Goal: Task Accomplishment & Management: Use online tool/utility

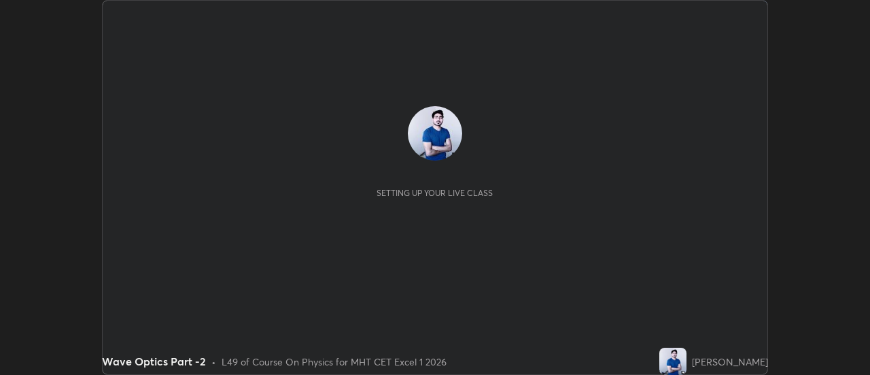
scroll to position [375, 870]
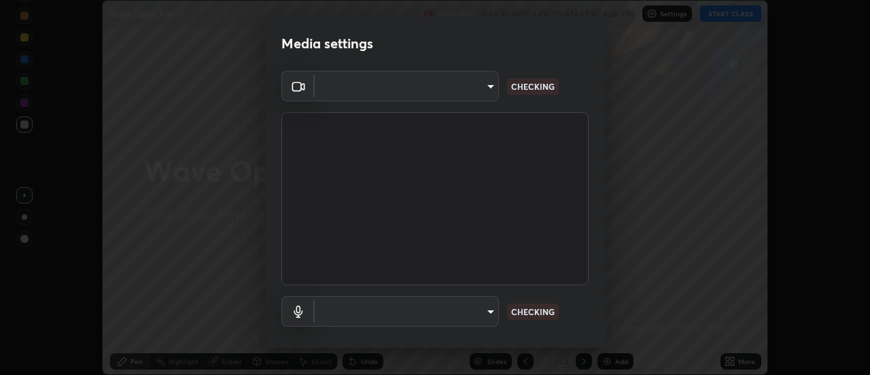
type input "4eebad9fb2b760257747d3faba0537f77ebfd590b97cb0ff6e10e17389be776b"
click at [489, 310] on body "Erase all Wave Optics Part -2 Recording WAS SCHEDULED TO START AT 4:20 PM Setti…" at bounding box center [435, 187] width 870 height 375
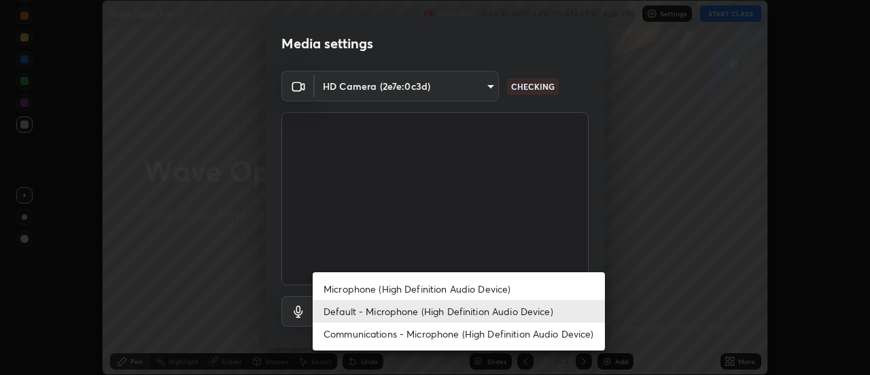
click at [409, 290] on li "Microphone (High Definition Audio Device)" at bounding box center [459, 288] width 292 height 22
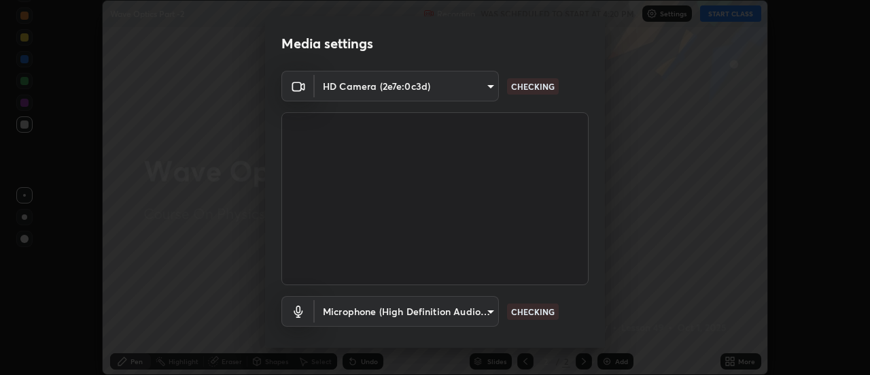
click at [488, 316] on body "Erase all Wave Optics Part -2 Recording WAS SCHEDULED TO START AT 4:20 PM Setti…" at bounding box center [435, 187] width 870 height 375
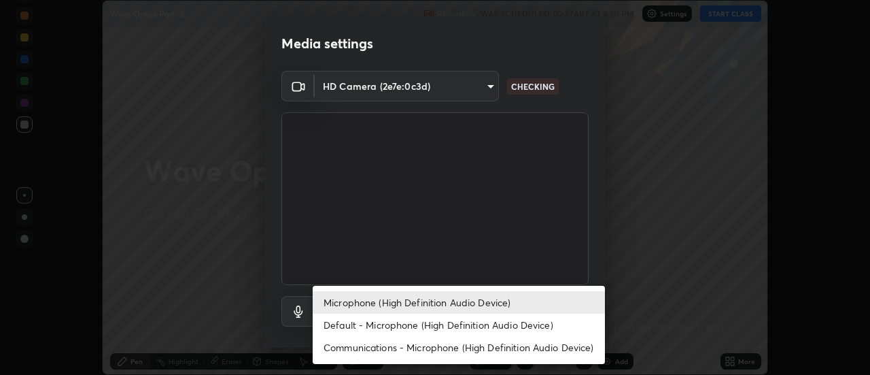
click at [390, 320] on li "Default - Microphone (High Definition Audio Device)" at bounding box center [459, 324] width 292 height 22
type input "default"
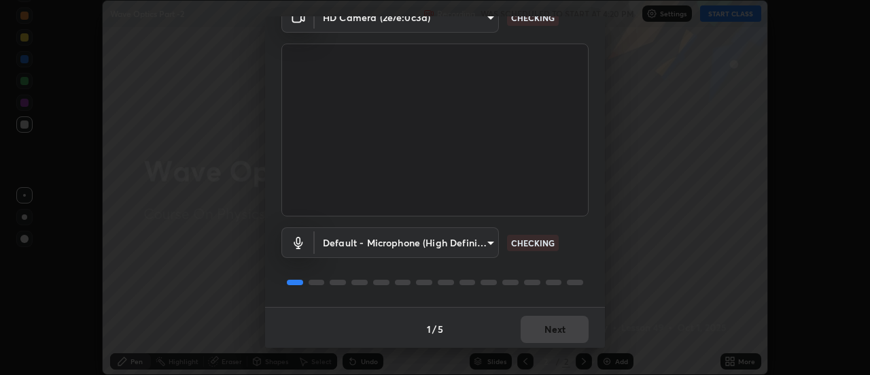
scroll to position [71, 0]
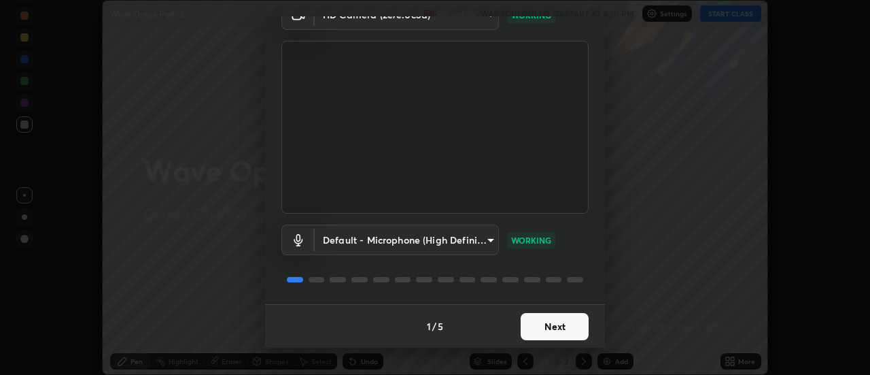
click at [544, 323] on button "Next" at bounding box center [555, 326] width 68 height 27
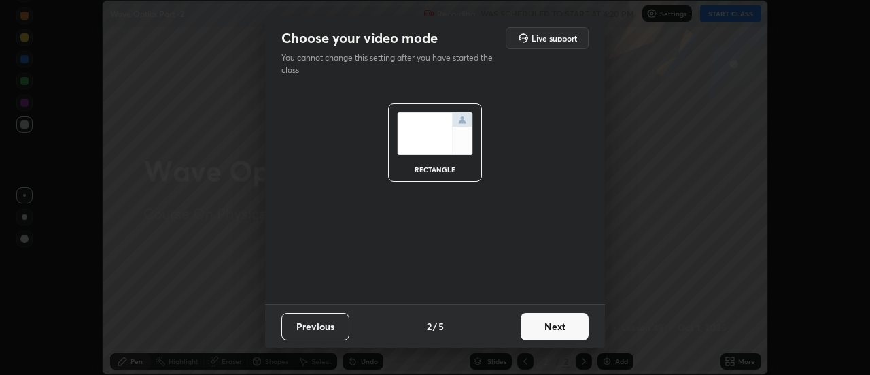
scroll to position [0, 0]
click at [556, 321] on button "Next" at bounding box center [555, 326] width 68 height 27
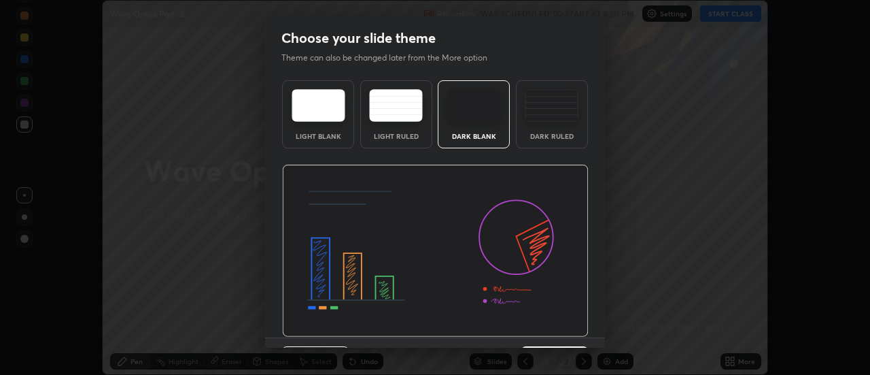
scroll to position [33, 0]
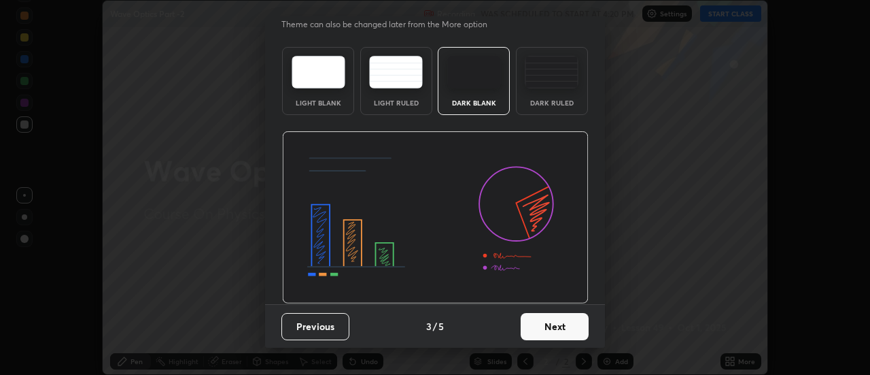
click at [545, 321] on button "Next" at bounding box center [555, 326] width 68 height 27
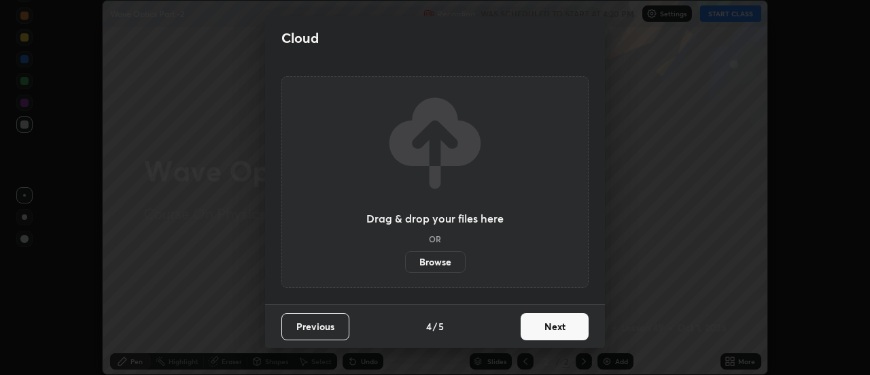
click at [554, 325] on button "Next" at bounding box center [555, 326] width 68 height 27
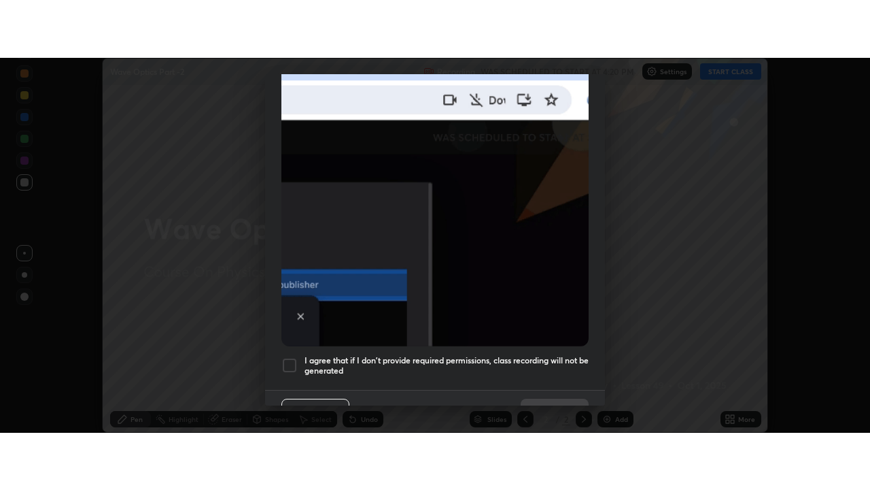
scroll to position [349, 0]
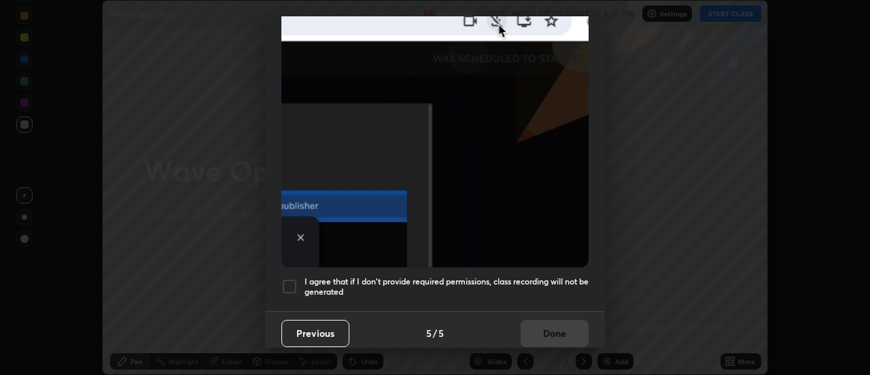
click at [291, 279] on div at bounding box center [290, 286] width 16 height 16
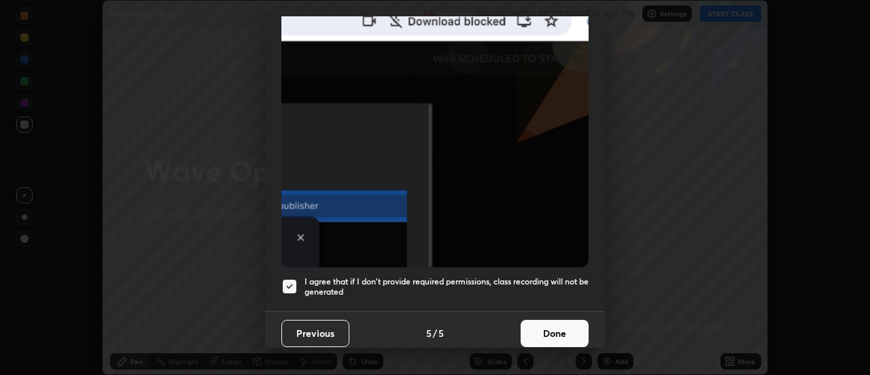
click at [564, 324] on button "Done" at bounding box center [555, 333] width 68 height 27
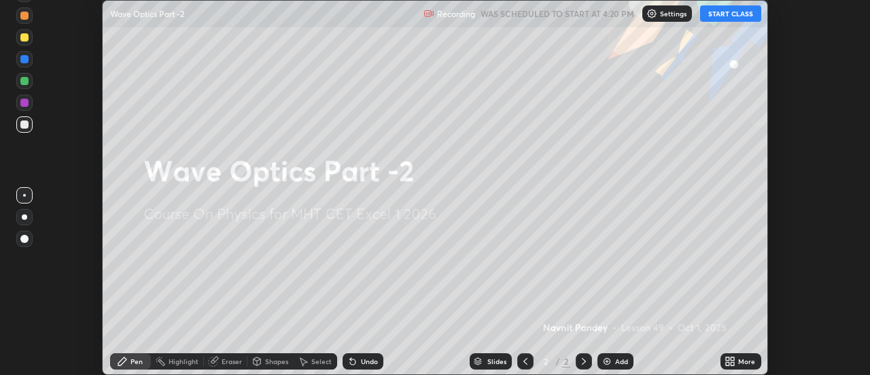
click at [733, 360] on icon at bounding box center [733, 358] width 3 height 3
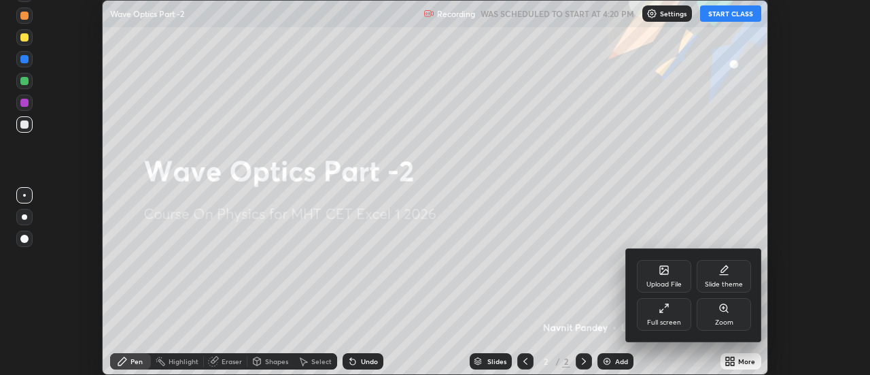
click at [679, 321] on div "Full screen" at bounding box center [664, 322] width 34 height 7
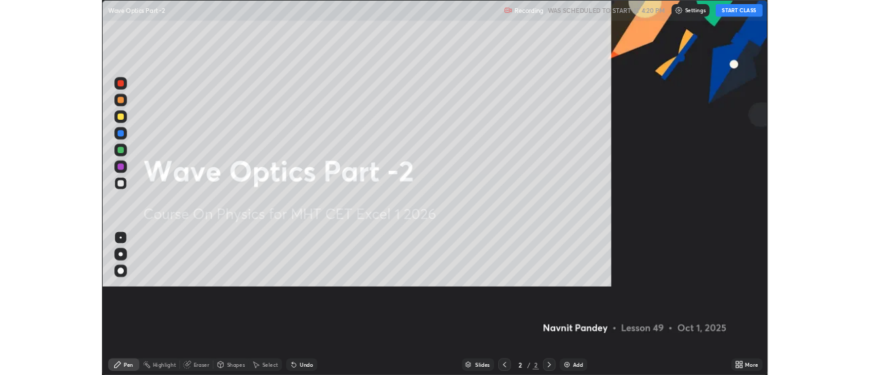
scroll to position [490, 870]
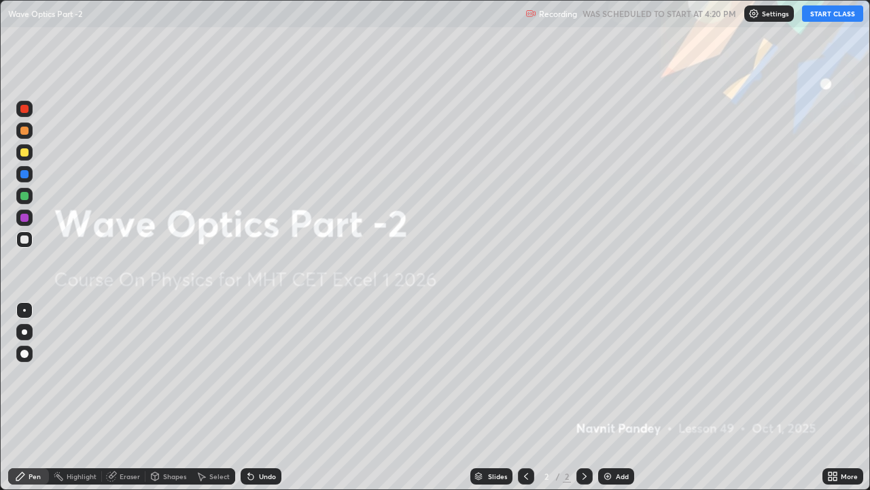
click at [824, 16] on button "START CLASS" at bounding box center [832, 13] width 61 height 16
click at [613, 374] on div "Add" at bounding box center [616, 476] width 36 height 16
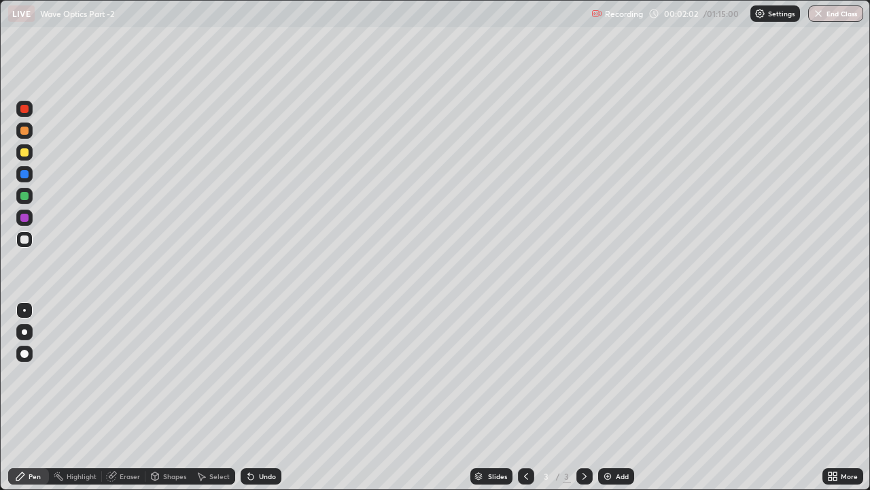
click at [262, 374] on div "Undo" at bounding box center [267, 476] width 17 height 7
click at [26, 201] on div at bounding box center [24, 196] width 16 height 16
click at [262, 374] on div "Undo" at bounding box center [267, 476] width 17 height 7
click at [25, 197] on div at bounding box center [24, 196] width 8 height 8
click at [24, 218] on div at bounding box center [24, 218] width 8 height 8
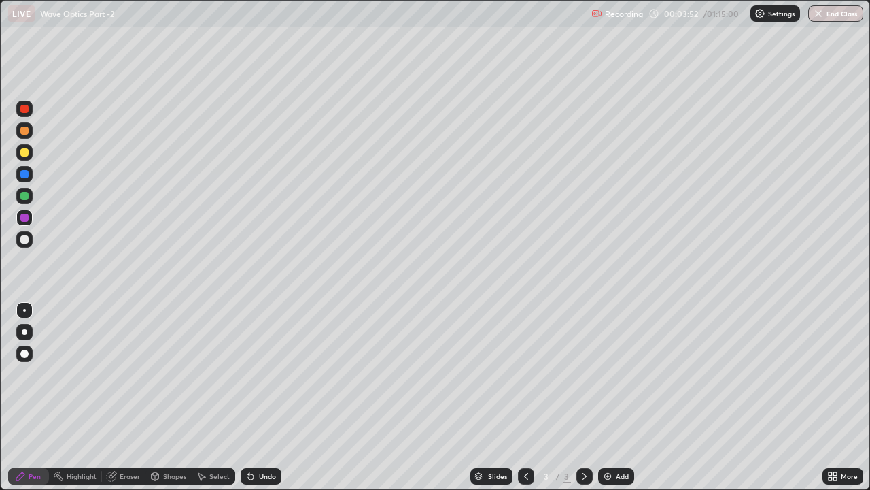
click at [122, 374] on div "Eraser" at bounding box center [130, 476] width 20 height 7
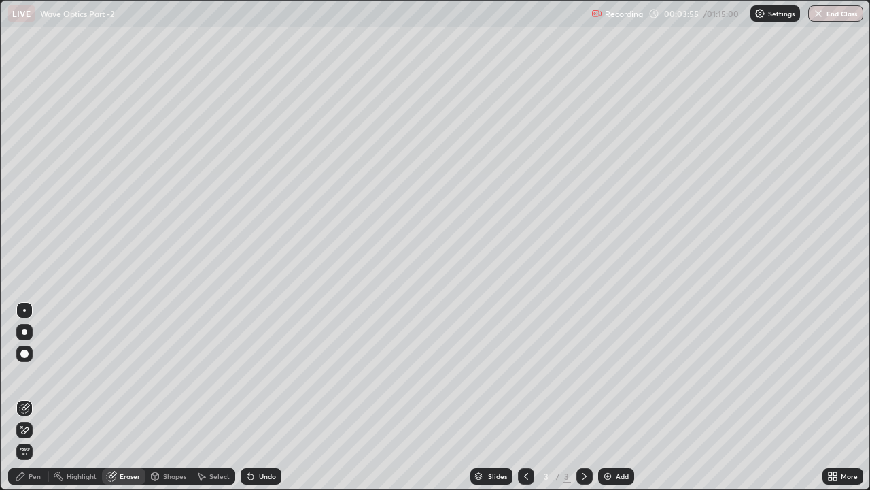
click at [39, 374] on div "Pen" at bounding box center [35, 476] width 12 height 7
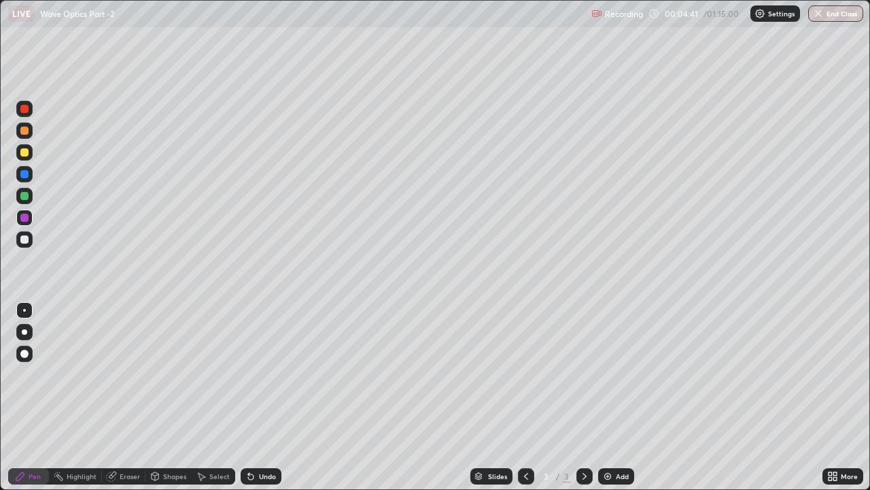
click at [583, 374] on icon at bounding box center [584, 476] width 11 height 11
click at [604, 374] on img at bounding box center [607, 476] width 11 height 11
click at [25, 199] on div at bounding box center [24, 196] width 8 height 8
click at [24, 176] on div at bounding box center [24, 174] width 8 height 8
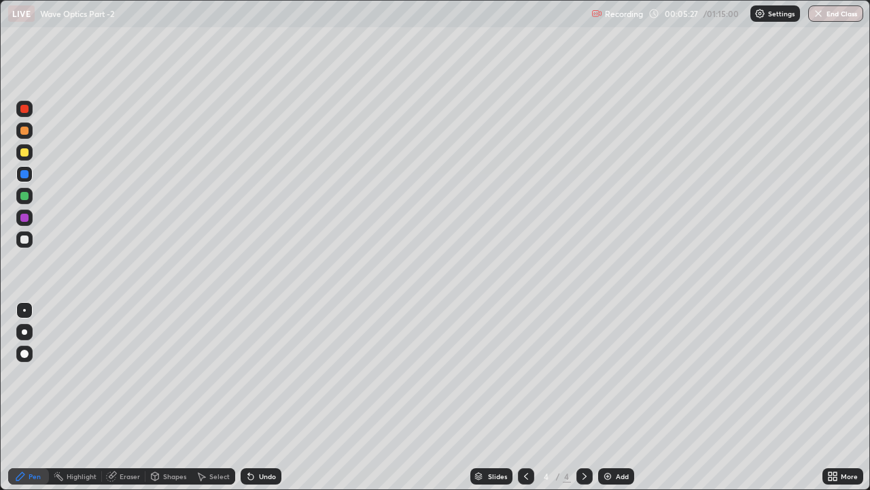
click at [25, 152] on div at bounding box center [24, 152] width 8 height 8
click at [29, 196] on div at bounding box center [24, 196] width 16 height 16
click at [23, 175] on div at bounding box center [24, 174] width 8 height 8
click at [27, 153] on div at bounding box center [24, 152] width 8 height 8
click at [28, 196] on div at bounding box center [24, 196] width 8 height 8
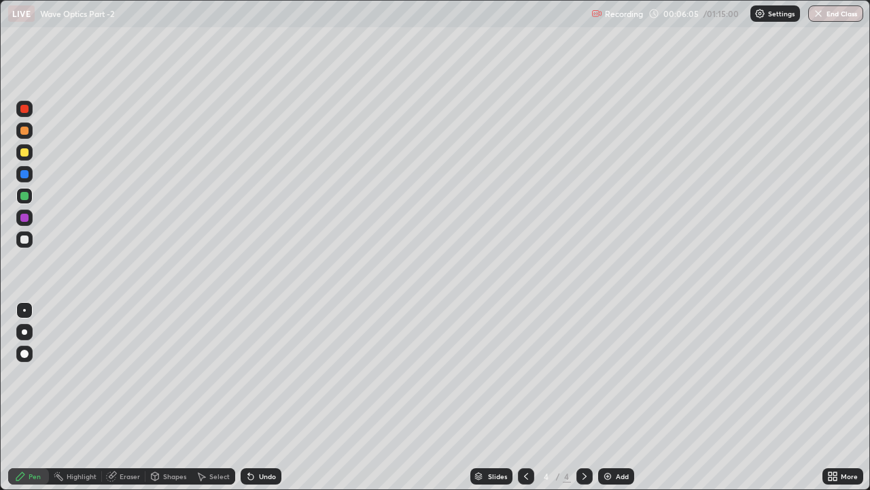
click at [24, 175] on div at bounding box center [24, 174] width 8 height 8
click at [25, 154] on div at bounding box center [24, 152] width 8 height 8
click at [21, 197] on div at bounding box center [24, 196] width 8 height 8
click at [27, 176] on div at bounding box center [24, 174] width 8 height 8
click at [255, 374] on div "Undo" at bounding box center [261, 476] width 41 height 16
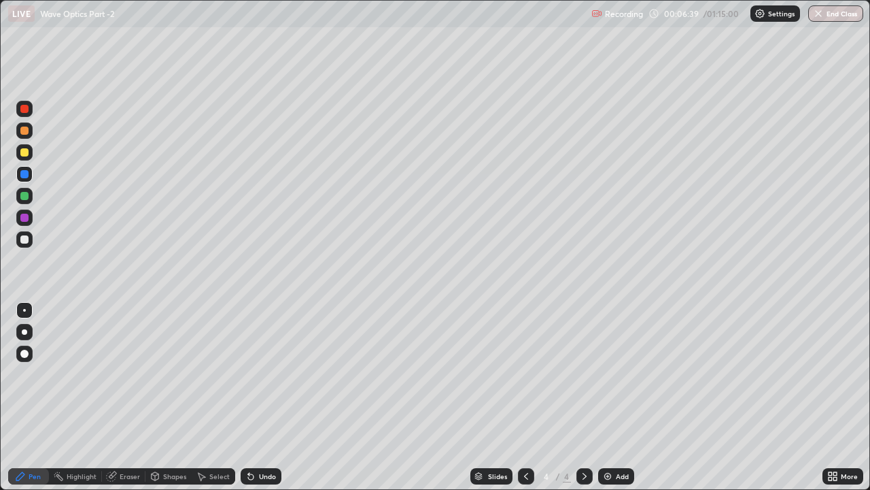
click at [257, 374] on div "Undo" at bounding box center [261, 476] width 41 height 16
click at [254, 374] on icon at bounding box center [250, 476] width 11 height 11
click at [256, 374] on div "Undo" at bounding box center [261, 476] width 41 height 16
click at [528, 374] on icon at bounding box center [526, 476] width 11 height 11
click at [581, 374] on icon at bounding box center [584, 476] width 11 height 11
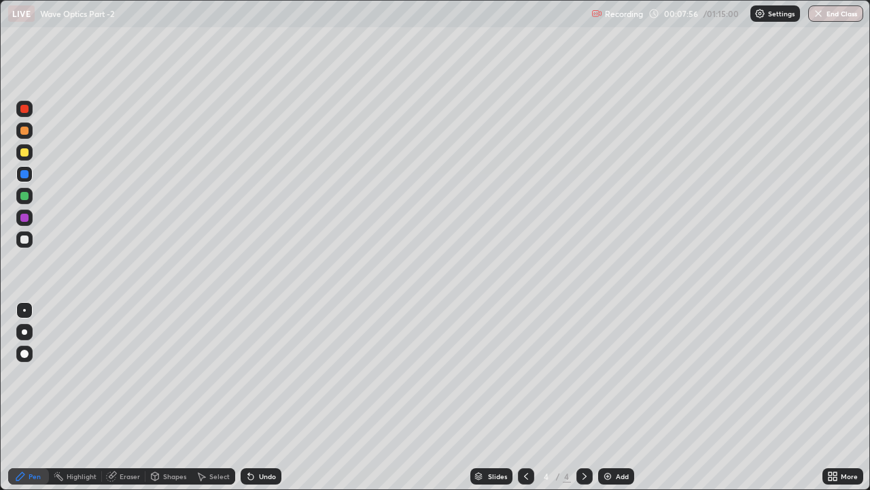
click at [583, 374] on icon at bounding box center [584, 476] width 11 height 11
click at [607, 374] on img at bounding box center [607, 476] width 11 height 11
click at [27, 197] on div at bounding box center [24, 196] width 8 height 8
click at [519, 374] on div at bounding box center [526, 476] width 16 height 16
click at [583, 374] on icon at bounding box center [584, 476] width 11 height 11
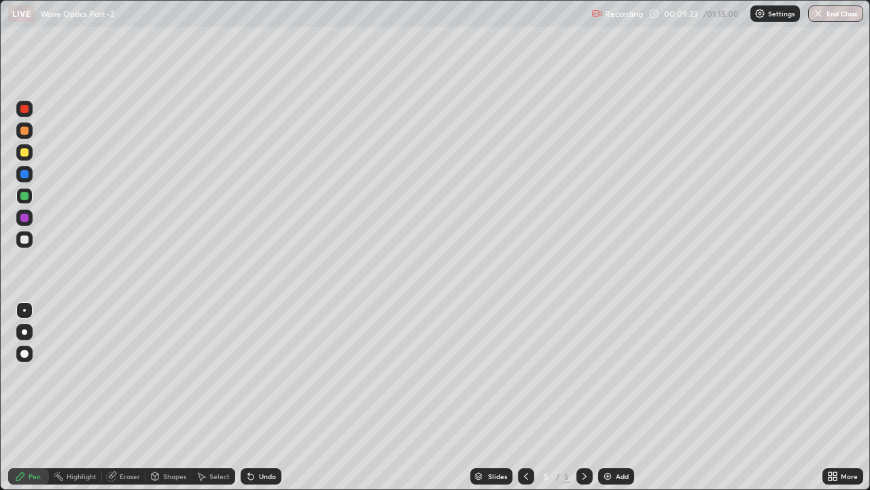
click at [24, 239] on div at bounding box center [24, 239] width 8 height 8
click at [24, 201] on div at bounding box center [24, 196] width 16 height 16
click at [25, 219] on div at bounding box center [24, 218] width 8 height 8
click at [523, 374] on icon at bounding box center [526, 476] width 11 height 11
click at [579, 374] on icon at bounding box center [584, 476] width 11 height 11
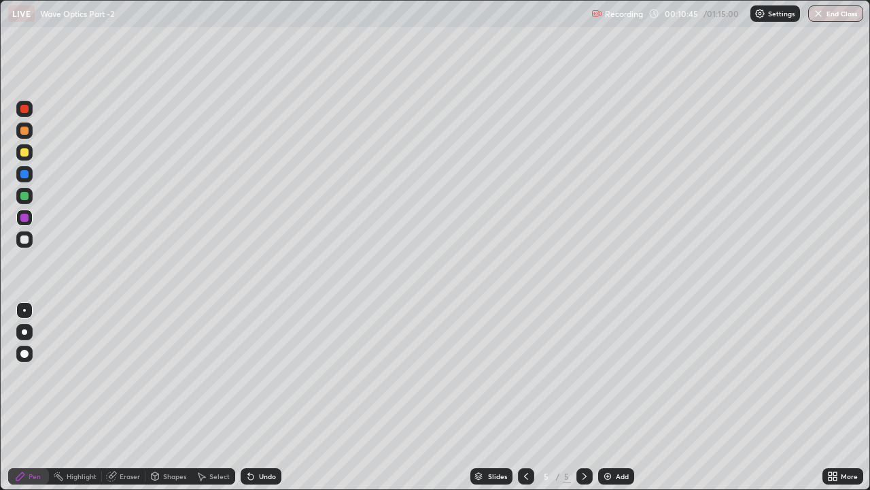
click at [27, 181] on div at bounding box center [24, 174] width 16 height 16
click at [590, 374] on div at bounding box center [585, 476] width 16 height 16
click at [608, 374] on img at bounding box center [607, 476] width 11 height 11
click at [23, 157] on div at bounding box center [24, 152] width 16 height 16
click at [22, 175] on div at bounding box center [24, 174] width 8 height 8
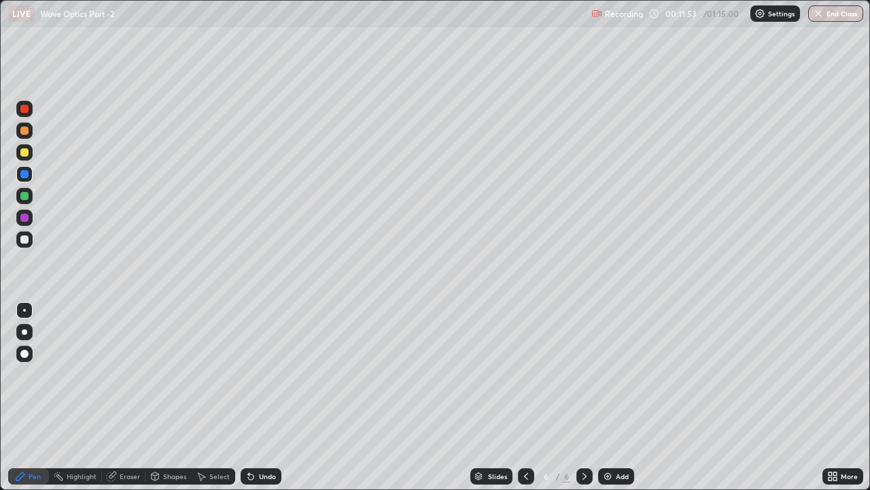
click at [524, 374] on icon at bounding box center [526, 476] width 11 height 11
click at [582, 374] on icon at bounding box center [584, 476] width 11 height 11
click at [23, 198] on div at bounding box center [24, 196] width 8 height 8
click at [526, 374] on div at bounding box center [526, 476] width 16 height 16
click at [524, 374] on icon at bounding box center [526, 476] width 11 height 11
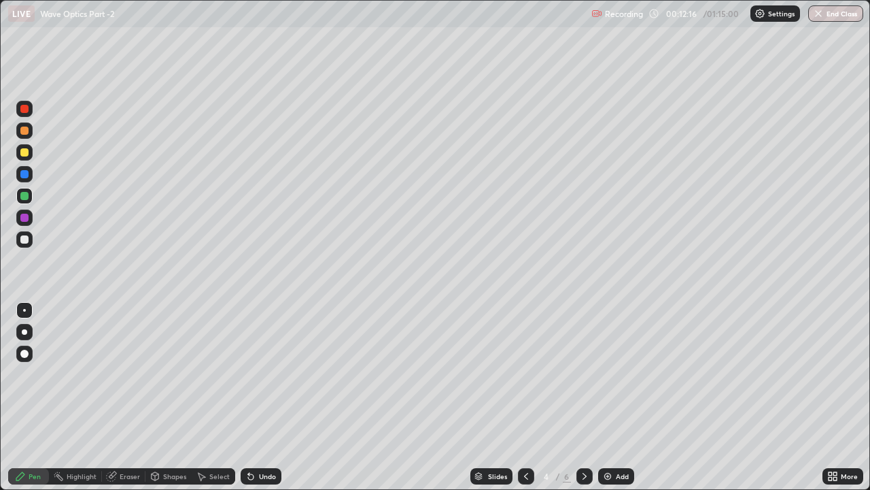
click at [583, 374] on icon at bounding box center [584, 476] width 11 height 11
click at [27, 214] on div at bounding box center [24, 218] width 8 height 8
click at [259, 374] on div "Undo" at bounding box center [267, 476] width 17 height 7
click at [263, 374] on div "Undo" at bounding box center [267, 476] width 17 height 7
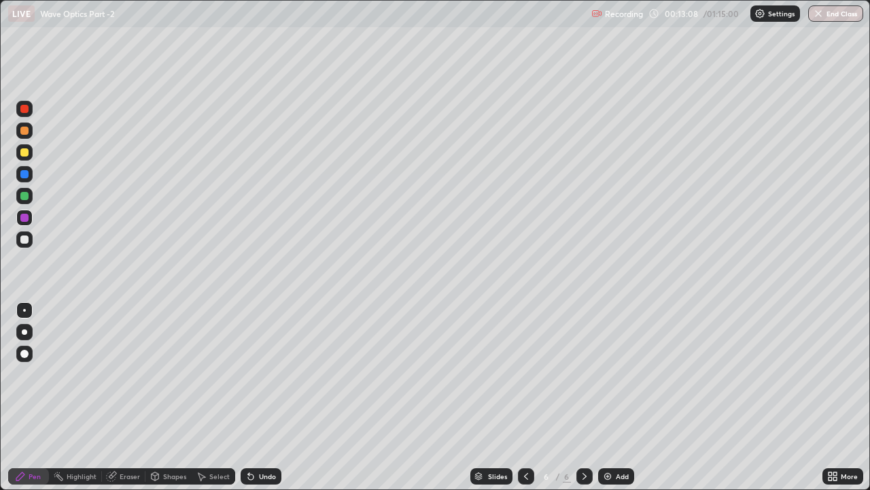
click at [25, 198] on div at bounding box center [24, 196] width 8 height 8
click at [525, 374] on icon at bounding box center [526, 476] width 11 height 11
click at [583, 374] on icon at bounding box center [584, 476] width 11 height 11
click at [583, 374] on icon at bounding box center [585, 476] width 4 height 7
click at [259, 374] on div "Undo" at bounding box center [267, 476] width 17 height 7
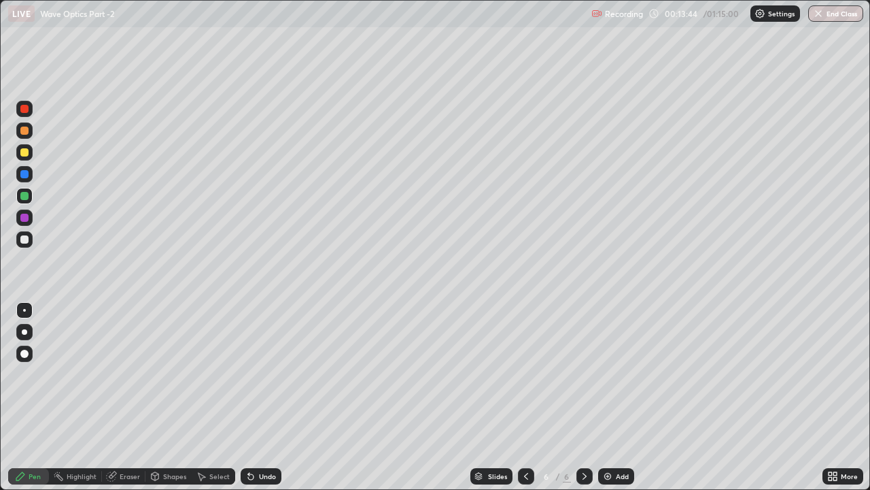
click at [256, 374] on div "Undo" at bounding box center [261, 476] width 41 height 16
click at [259, 374] on div "Undo" at bounding box center [267, 476] width 17 height 7
click at [24, 197] on div at bounding box center [24, 196] width 8 height 8
click at [24, 221] on div at bounding box center [24, 218] width 8 height 8
click at [31, 196] on div at bounding box center [24, 196] width 16 height 16
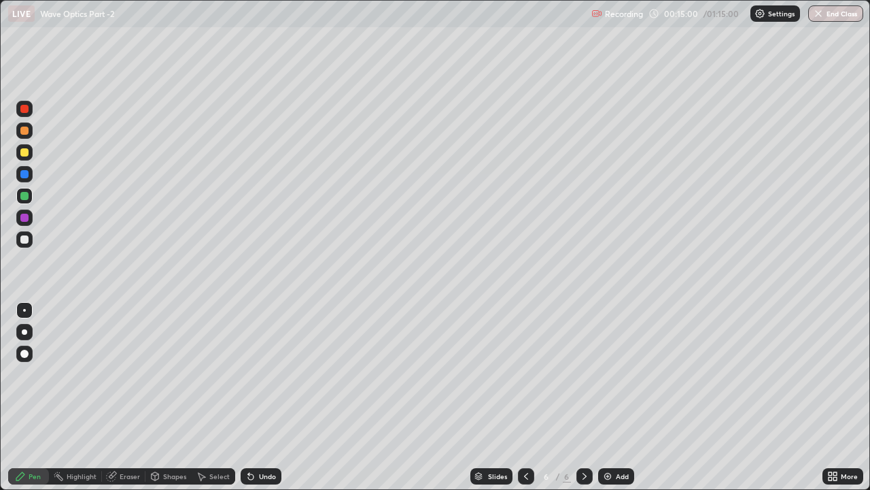
click at [525, 374] on icon at bounding box center [526, 476] width 11 height 11
click at [577, 374] on div at bounding box center [585, 476] width 16 height 16
click at [583, 374] on icon at bounding box center [584, 476] width 11 height 11
click at [525, 374] on icon at bounding box center [526, 476] width 11 height 11
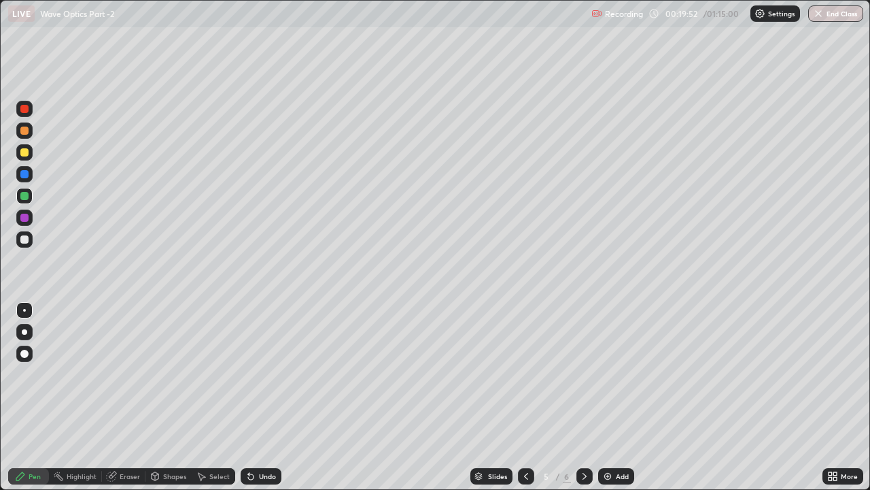
click at [583, 374] on icon at bounding box center [584, 476] width 11 height 11
click at [581, 374] on div at bounding box center [585, 476] width 16 height 16
click at [607, 374] on div "Add" at bounding box center [616, 476] width 36 height 16
click at [25, 239] on div at bounding box center [24, 239] width 8 height 8
click at [24, 197] on div at bounding box center [24, 196] width 8 height 8
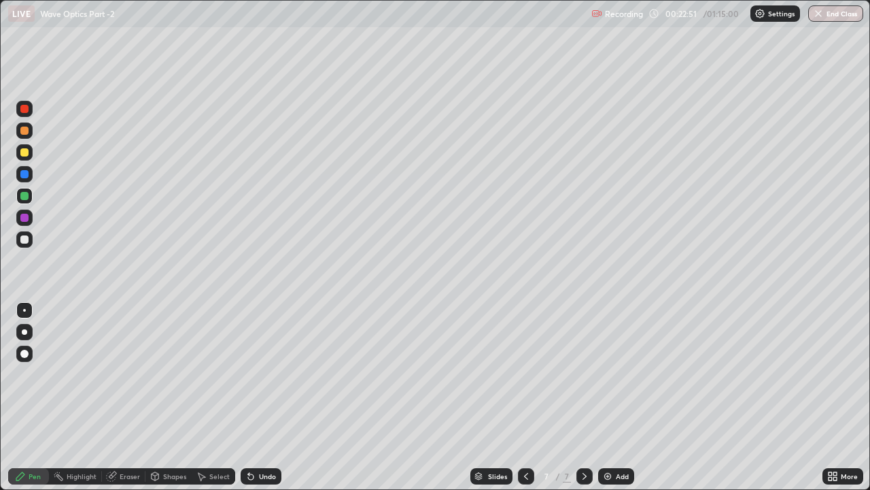
click at [23, 177] on div at bounding box center [24, 174] width 8 height 8
click at [265, 374] on div "Undo" at bounding box center [267, 476] width 17 height 7
click at [261, 374] on div "Undo" at bounding box center [267, 476] width 17 height 7
click at [259, 374] on div "Undo" at bounding box center [267, 476] width 17 height 7
click at [265, 374] on div "Undo" at bounding box center [267, 476] width 17 height 7
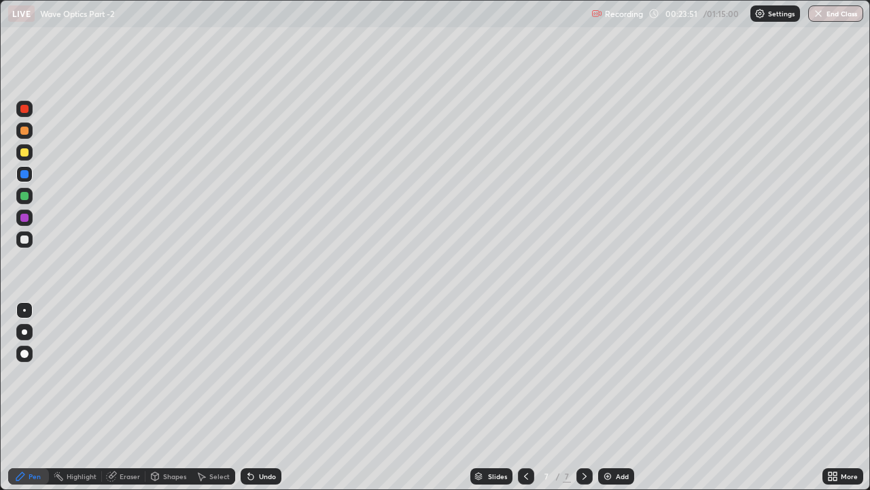
click at [24, 199] on div at bounding box center [24, 196] width 8 height 8
click at [603, 374] on img at bounding box center [607, 476] width 11 height 11
click at [24, 220] on div at bounding box center [24, 218] width 8 height 8
click at [24, 241] on div at bounding box center [24, 239] width 8 height 8
click at [27, 196] on div at bounding box center [24, 196] width 8 height 8
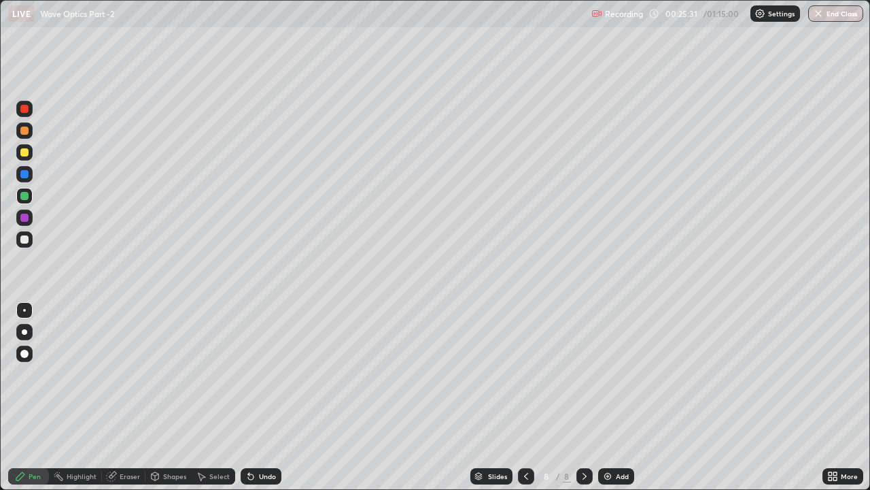
click at [525, 374] on icon at bounding box center [526, 476] width 11 height 11
click at [577, 374] on div at bounding box center [585, 476] width 16 height 16
click at [27, 173] on div at bounding box center [24, 174] width 8 height 8
click at [583, 374] on icon at bounding box center [584, 476] width 11 height 11
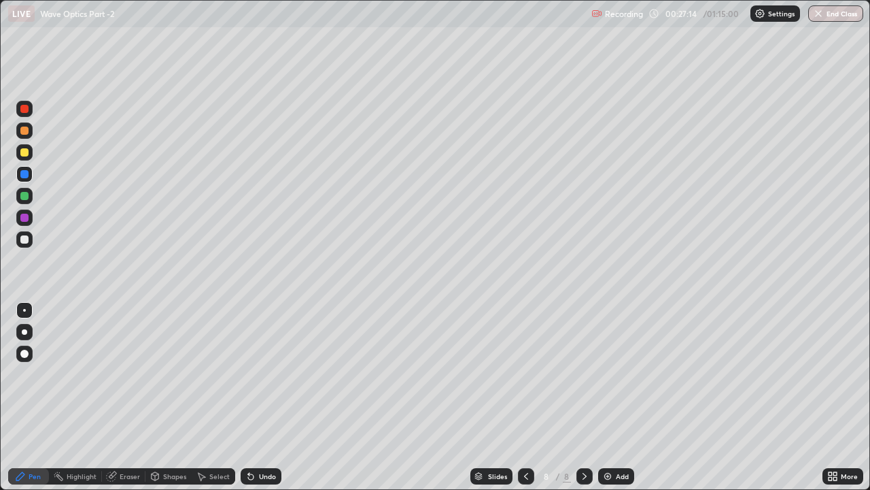
click at [22, 239] on div at bounding box center [24, 239] width 8 height 8
click at [603, 374] on img at bounding box center [607, 476] width 11 height 11
click at [254, 374] on div "Undo" at bounding box center [261, 476] width 41 height 16
click at [255, 374] on div "Undo" at bounding box center [261, 476] width 41 height 16
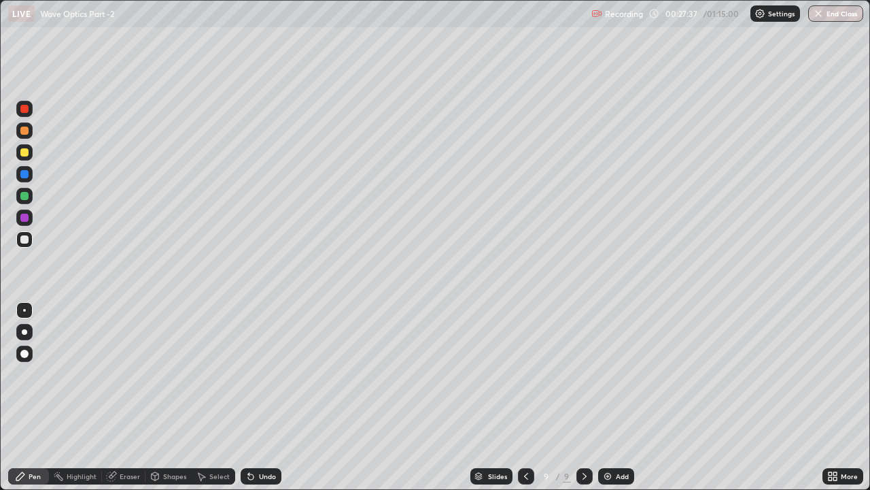
click at [259, 374] on div "Undo" at bounding box center [267, 476] width 17 height 7
click at [26, 220] on div at bounding box center [24, 218] width 8 height 8
click at [24, 196] on div at bounding box center [24, 196] width 8 height 8
click at [254, 374] on div "Undo" at bounding box center [261, 476] width 41 height 16
click at [249, 374] on icon at bounding box center [250, 476] width 5 height 5
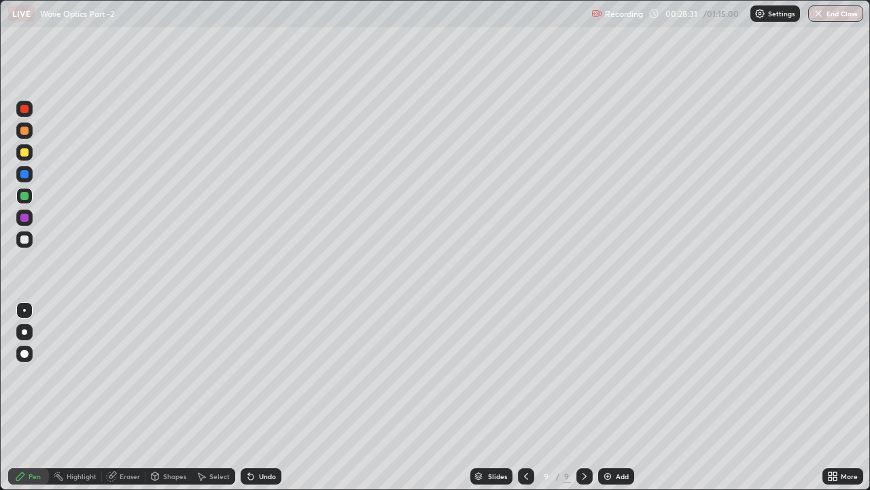
click at [26, 194] on div at bounding box center [24, 196] width 8 height 8
click at [24, 218] on div at bounding box center [24, 218] width 8 height 8
click at [24, 194] on div at bounding box center [24, 196] width 8 height 8
click at [259, 374] on div "Undo" at bounding box center [267, 476] width 17 height 7
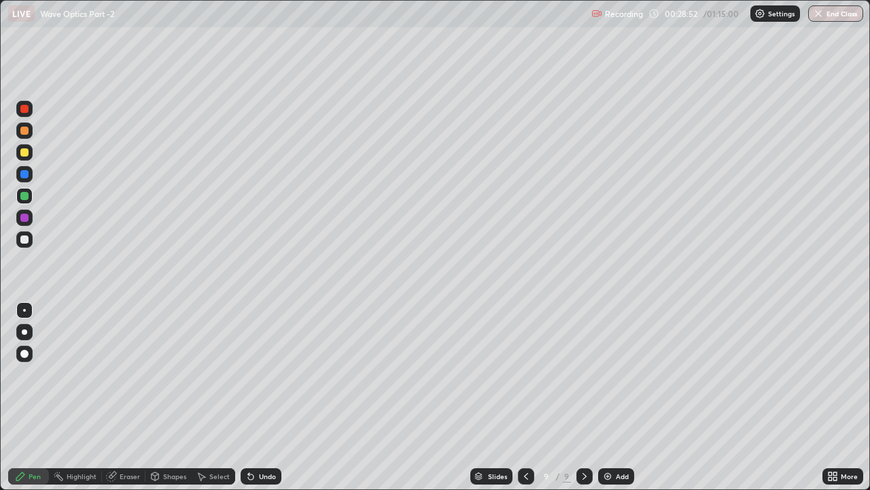
click at [22, 175] on div at bounding box center [24, 174] width 8 height 8
click at [27, 195] on div at bounding box center [24, 196] width 8 height 8
click at [24, 173] on div at bounding box center [24, 174] width 8 height 8
click at [603, 374] on img at bounding box center [607, 476] width 11 height 11
click at [248, 374] on icon at bounding box center [248, 473] width 1 height 1
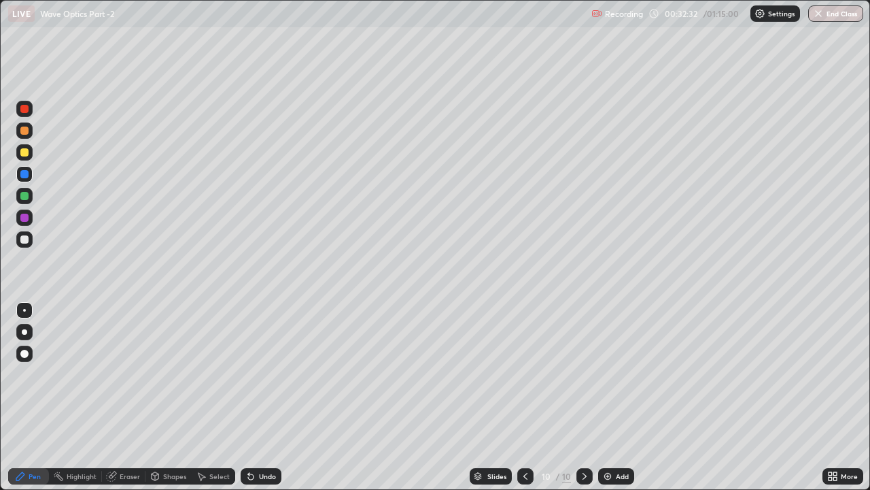
click at [250, 374] on icon at bounding box center [250, 476] width 5 height 5
click at [130, 374] on div "Eraser" at bounding box center [130, 476] width 20 height 7
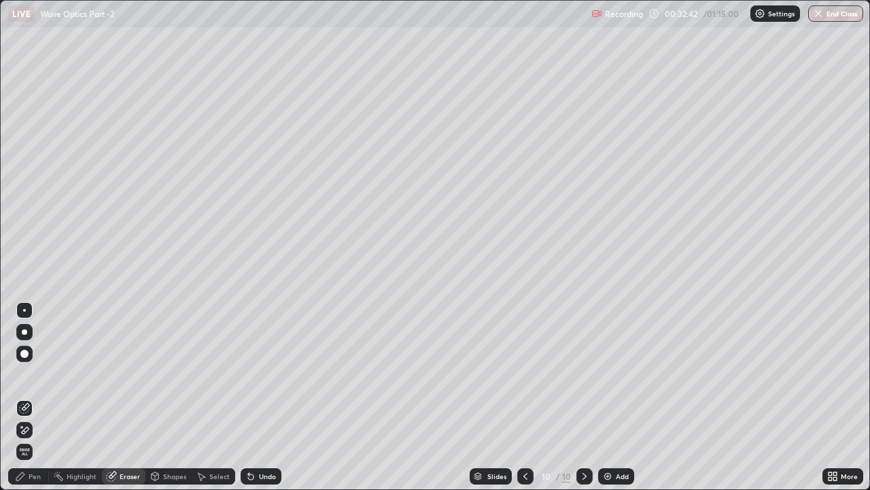
click at [27, 374] on icon at bounding box center [24, 430] width 11 height 12
click at [20, 374] on icon at bounding box center [20, 476] width 8 height 8
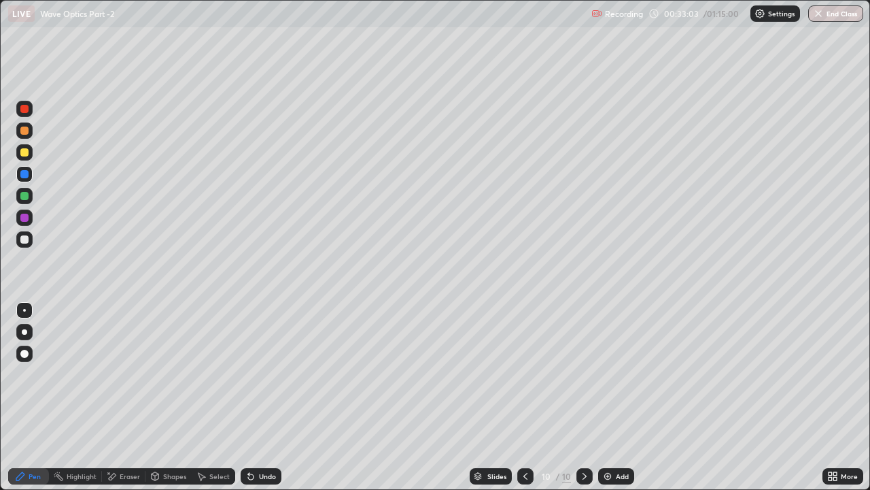
click at [259, 374] on div "Undo" at bounding box center [267, 476] width 17 height 7
click at [27, 171] on div at bounding box center [24, 174] width 8 height 8
click at [25, 193] on div at bounding box center [24, 196] width 8 height 8
click at [25, 176] on div at bounding box center [24, 174] width 8 height 8
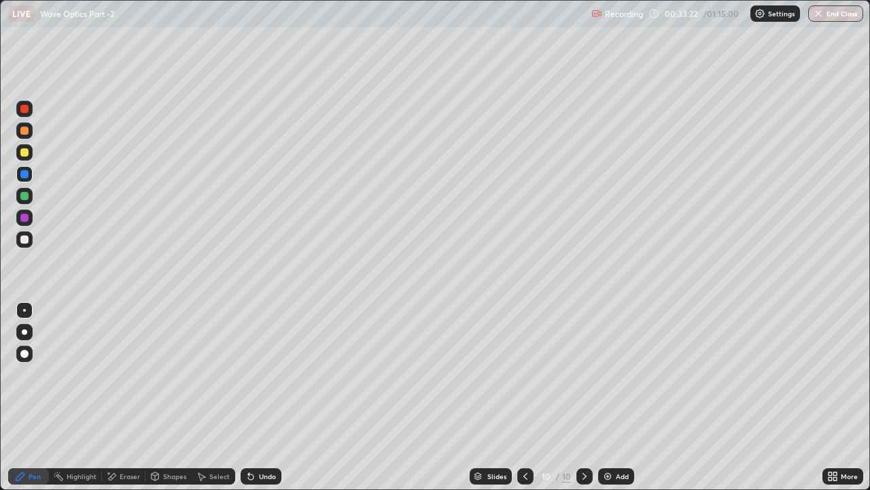
click at [24, 198] on div at bounding box center [24, 196] width 8 height 8
click at [26, 157] on div at bounding box center [24, 152] width 16 height 16
click at [25, 133] on div at bounding box center [24, 130] width 8 height 8
click at [27, 195] on div at bounding box center [24, 196] width 8 height 8
click at [23, 221] on div at bounding box center [24, 218] width 8 height 8
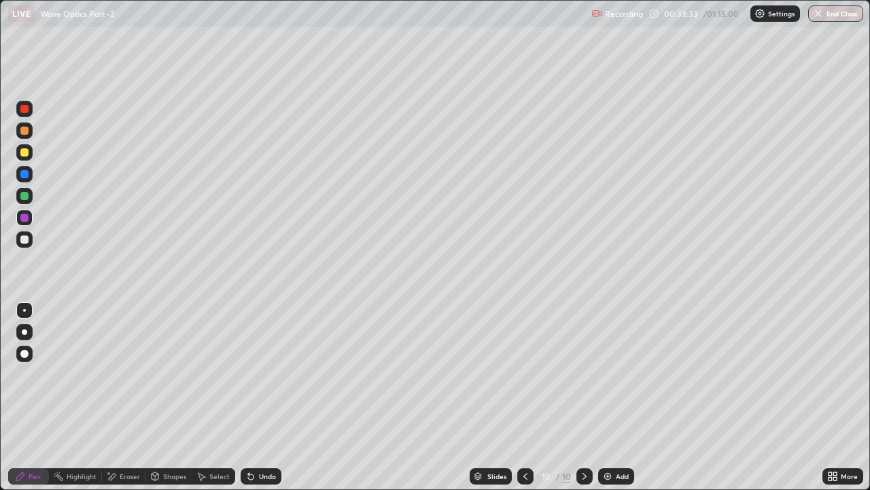
click at [22, 152] on div at bounding box center [24, 152] width 8 height 8
click at [248, 374] on icon at bounding box center [250, 476] width 5 height 5
click at [249, 374] on icon at bounding box center [250, 476] width 5 height 5
click at [134, 374] on div "Eraser" at bounding box center [130, 476] width 20 height 7
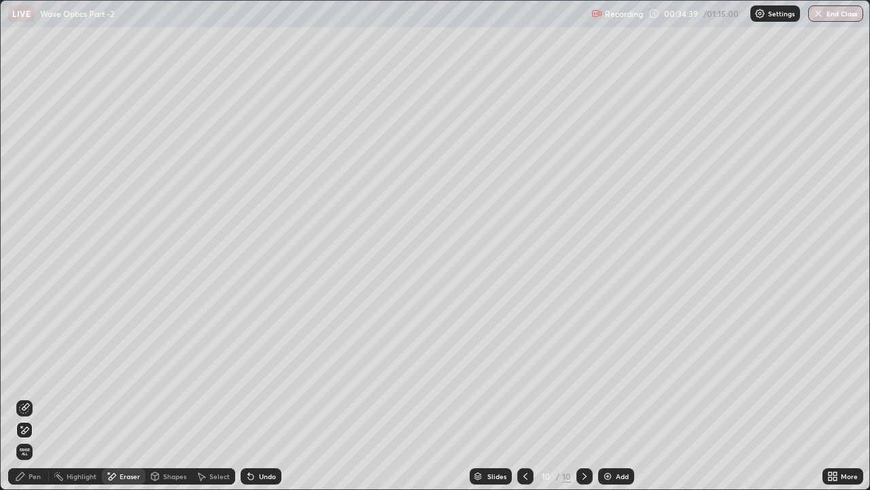
click at [254, 374] on icon at bounding box center [250, 476] width 11 height 11
click at [248, 374] on icon at bounding box center [248, 473] width 1 height 1
click at [253, 374] on icon at bounding box center [250, 476] width 11 height 11
click at [249, 374] on icon at bounding box center [250, 476] width 5 height 5
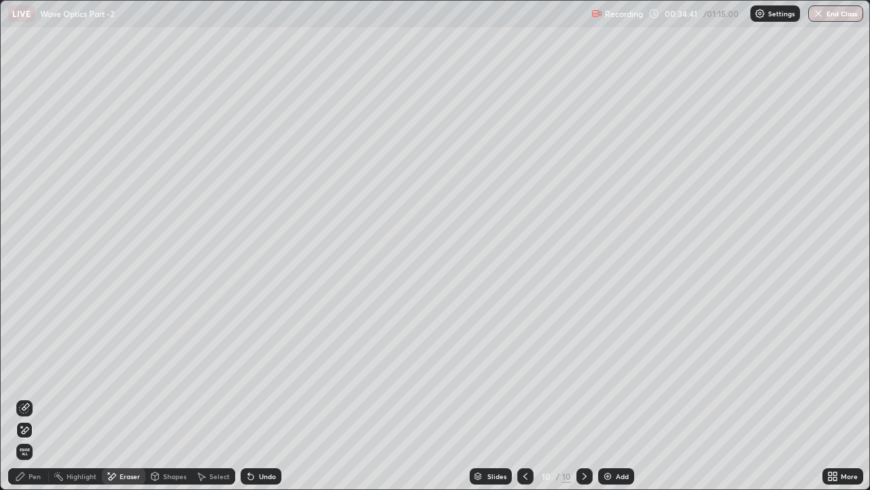
click at [248, 374] on icon at bounding box center [250, 476] width 5 height 5
click at [33, 374] on div "Pen" at bounding box center [35, 476] width 12 height 7
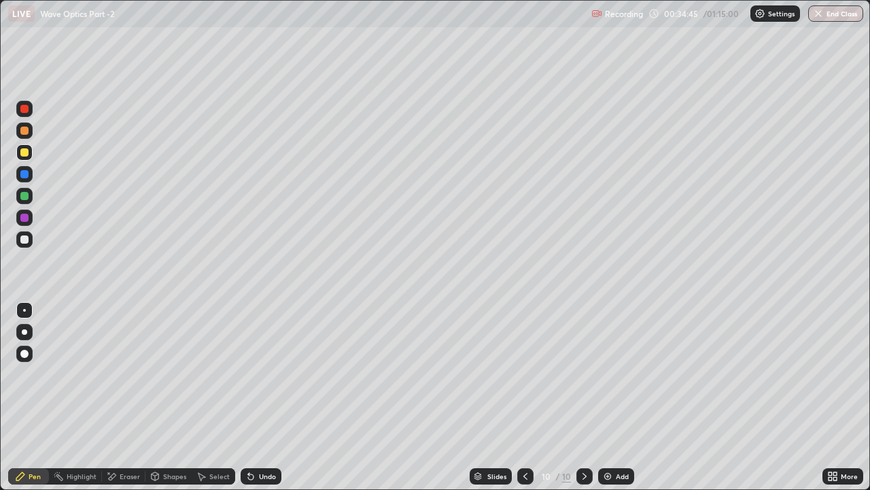
click at [22, 180] on div at bounding box center [24, 174] width 16 height 16
click at [25, 194] on div at bounding box center [24, 196] width 8 height 8
click at [23, 177] on div at bounding box center [24, 174] width 8 height 8
click at [22, 196] on div at bounding box center [24, 196] width 8 height 8
click at [24, 174] on div at bounding box center [24, 174] width 8 height 8
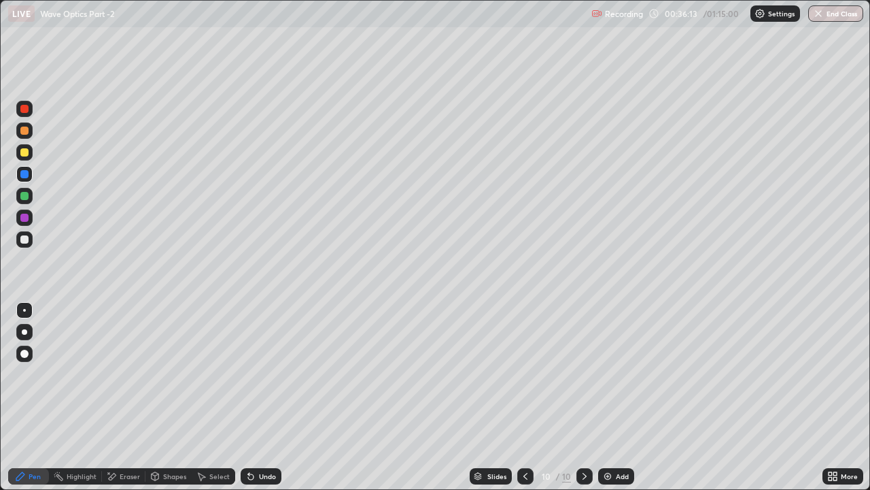
click at [587, 374] on icon at bounding box center [584, 476] width 11 height 11
click at [611, 374] on img at bounding box center [607, 476] width 11 height 11
click at [259, 374] on div "Undo" at bounding box center [267, 476] width 17 height 7
click at [249, 374] on icon at bounding box center [250, 476] width 5 height 5
click at [21, 175] on div at bounding box center [24, 174] width 8 height 8
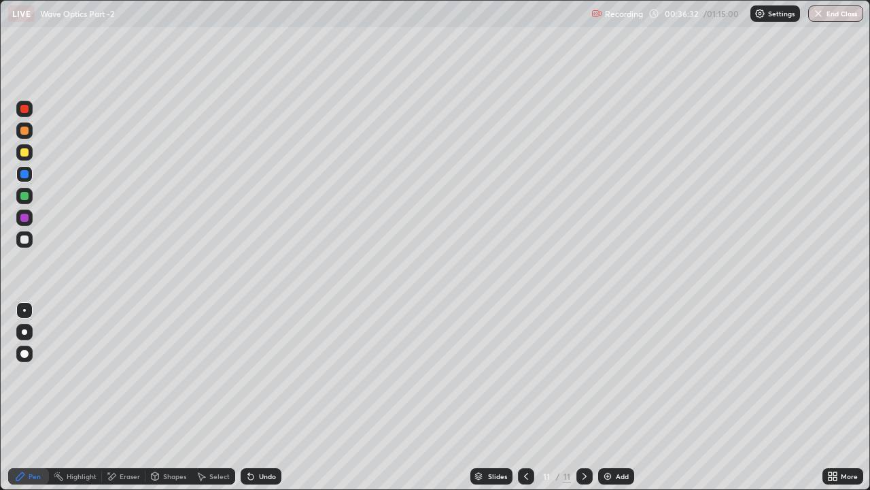
click at [27, 193] on div at bounding box center [24, 196] width 8 height 8
click at [24, 175] on div at bounding box center [24, 174] width 8 height 8
click at [26, 193] on div at bounding box center [24, 196] width 8 height 8
click at [22, 176] on div at bounding box center [24, 174] width 8 height 8
click at [525, 374] on icon at bounding box center [526, 476] width 11 height 11
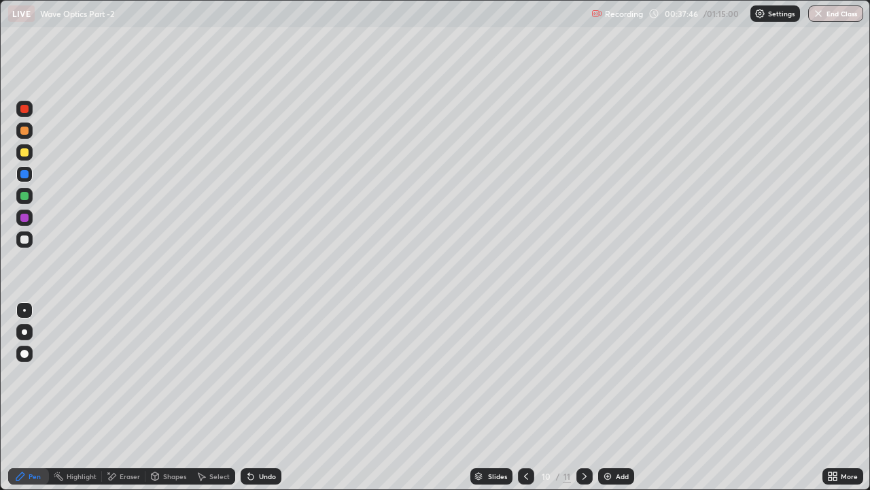
click at [577, 374] on div at bounding box center [585, 476] width 16 height 16
click at [525, 374] on icon at bounding box center [526, 476] width 11 height 11
click at [518, 374] on div at bounding box center [526, 476] width 16 height 16
click at [582, 374] on div at bounding box center [585, 476] width 16 height 16
click at [581, 374] on icon at bounding box center [584, 476] width 11 height 11
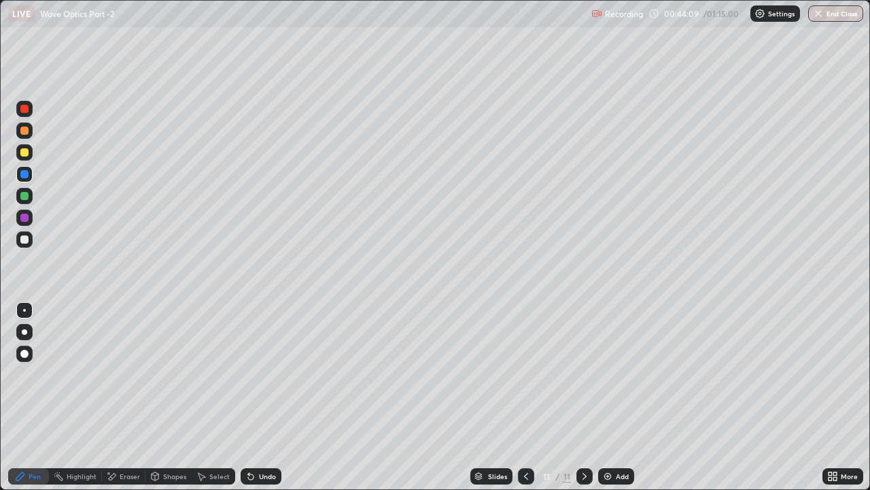
click at [583, 374] on icon at bounding box center [584, 476] width 11 height 11
click at [604, 374] on img at bounding box center [607, 476] width 11 height 11
click at [24, 237] on div at bounding box center [24, 239] width 8 height 8
click at [24, 199] on div at bounding box center [24, 196] width 8 height 8
click at [525, 374] on icon at bounding box center [526, 476] width 11 height 11
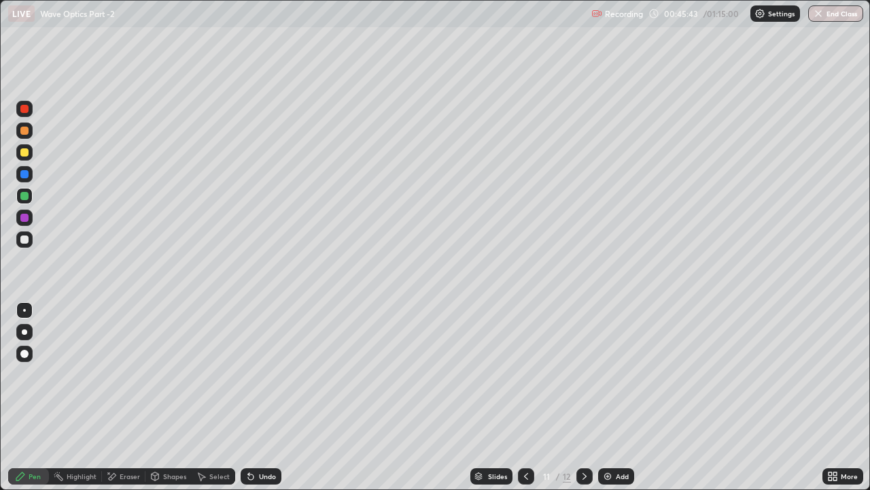
click at [581, 374] on icon at bounding box center [584, 476] width 11 height 11
click at [24, 215] on div at bounding box center [24, 218] width 8 height 8
click at [583, 374] on icon at bounding box center [584, 476] width 11 height 11
click at [832, 11] on button "End Class" at bounding box center [836, 13] width 55 height 16
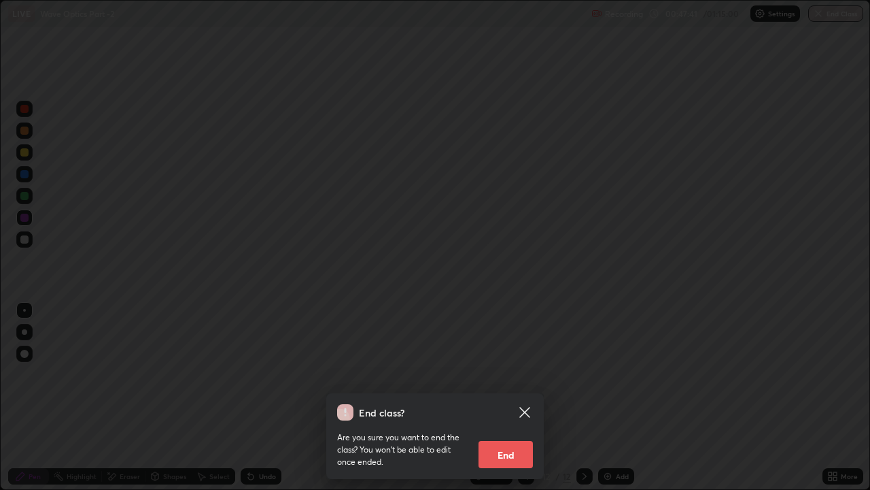
click at [503, 374] on button "End" at bounding box center [506, 454] width 54 height 27
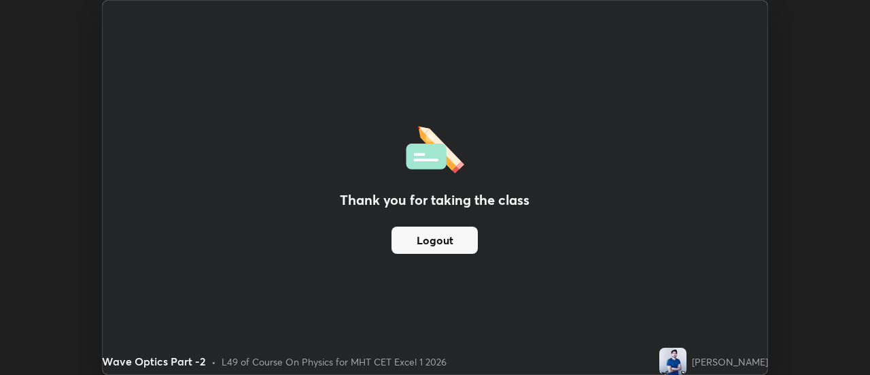
scroll to position [67628, 67132]
